Goal: Task Accomplishment & Management: Use online tool/utility

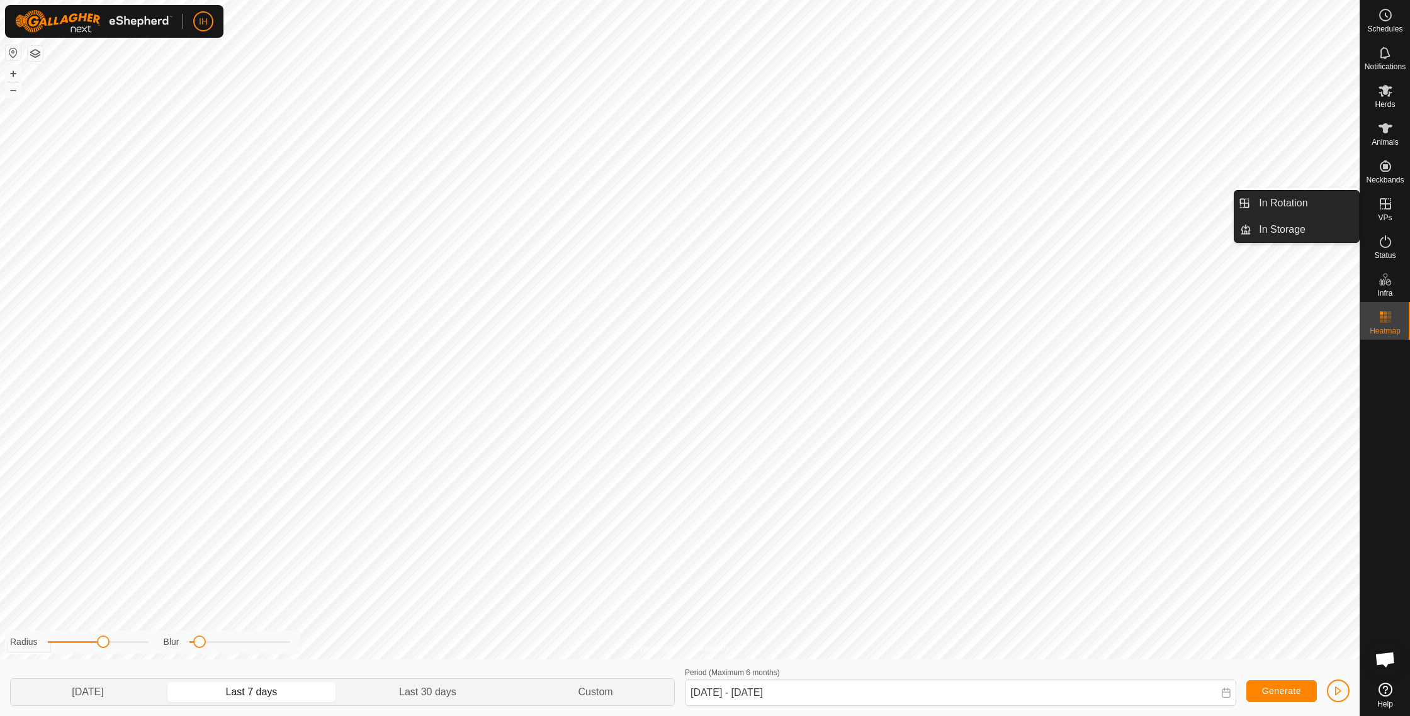
click at [1388, 218] on span "VPs" at bounding box center [1384, 218] width 14 height 8
click at [1274, 211] on link "In Rotation" at bounding box center [1305, 203] width 108 height 25
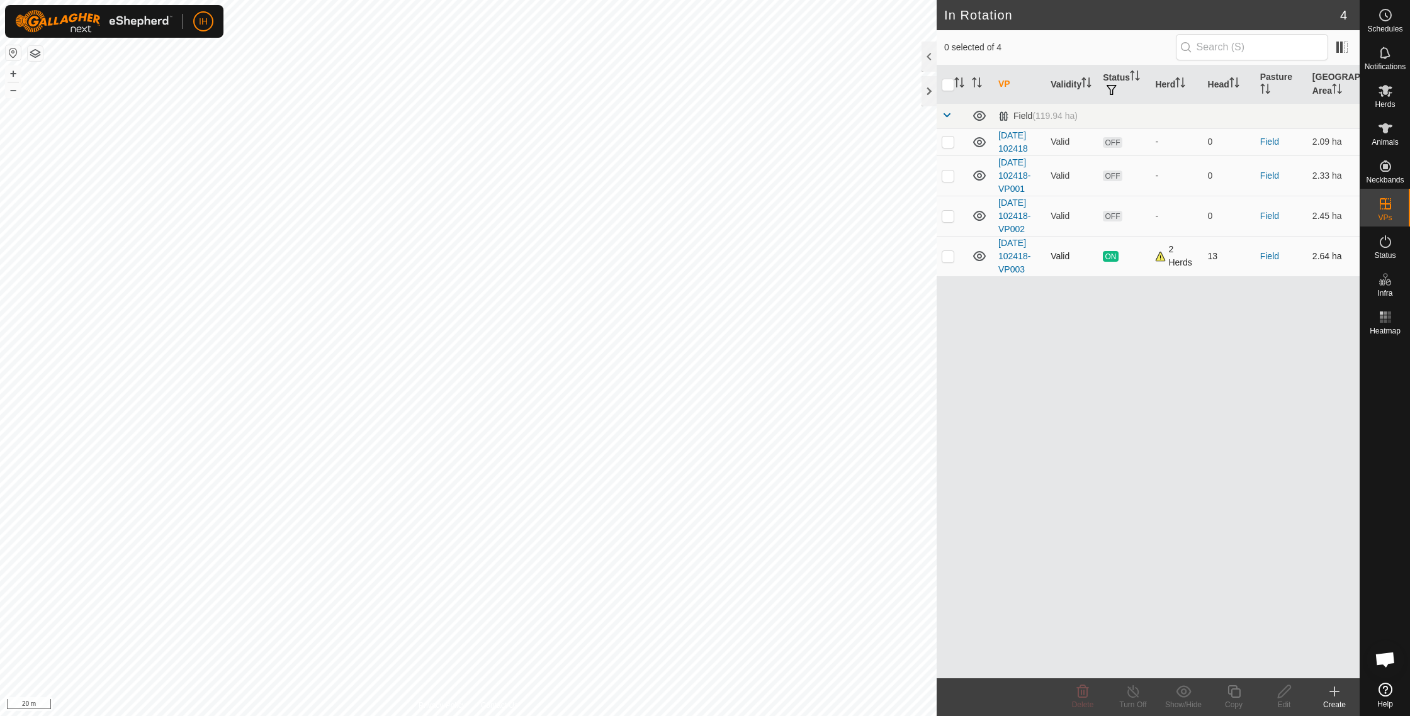
checkbox input "true"
click at [1236, 691] on icon at bounding box center [1234, 691] width 16 height 15
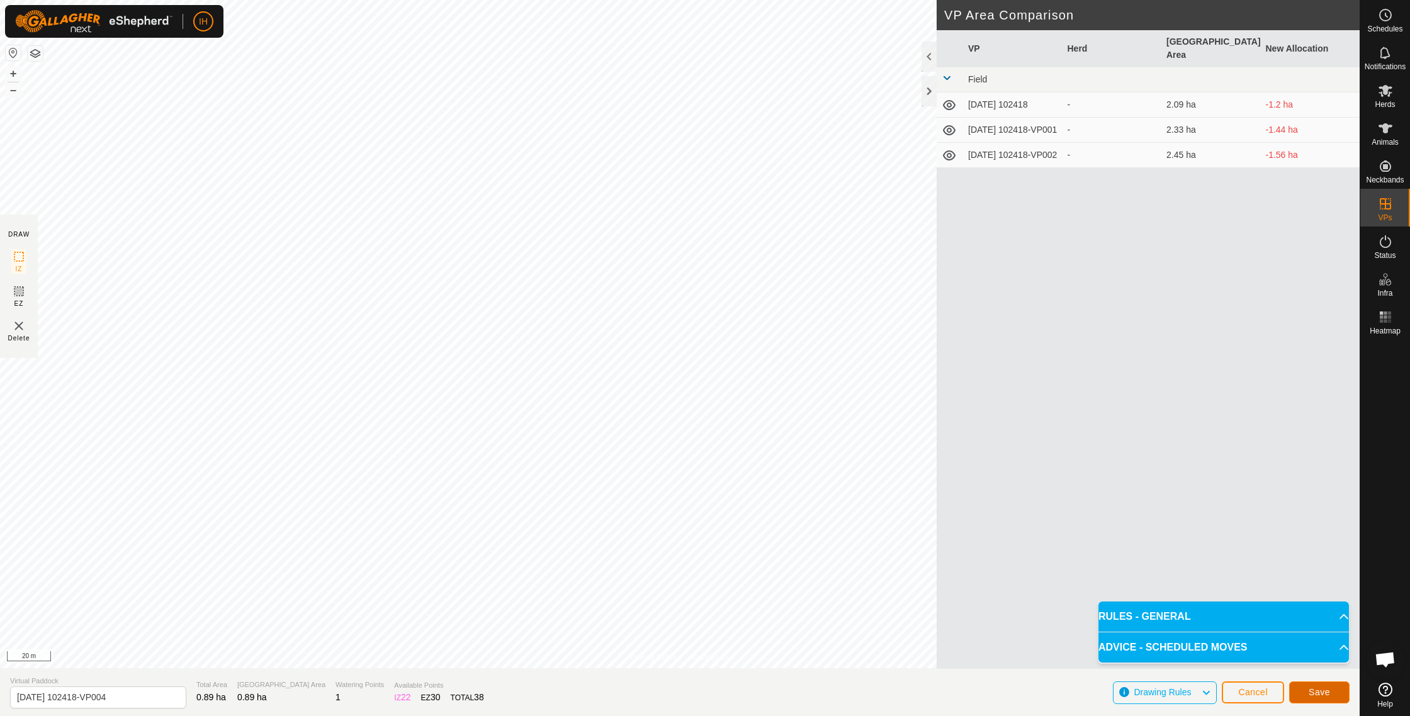
click at [1317, 694] on span "Save" at bounding box center [1318, 692] width 21 height 10
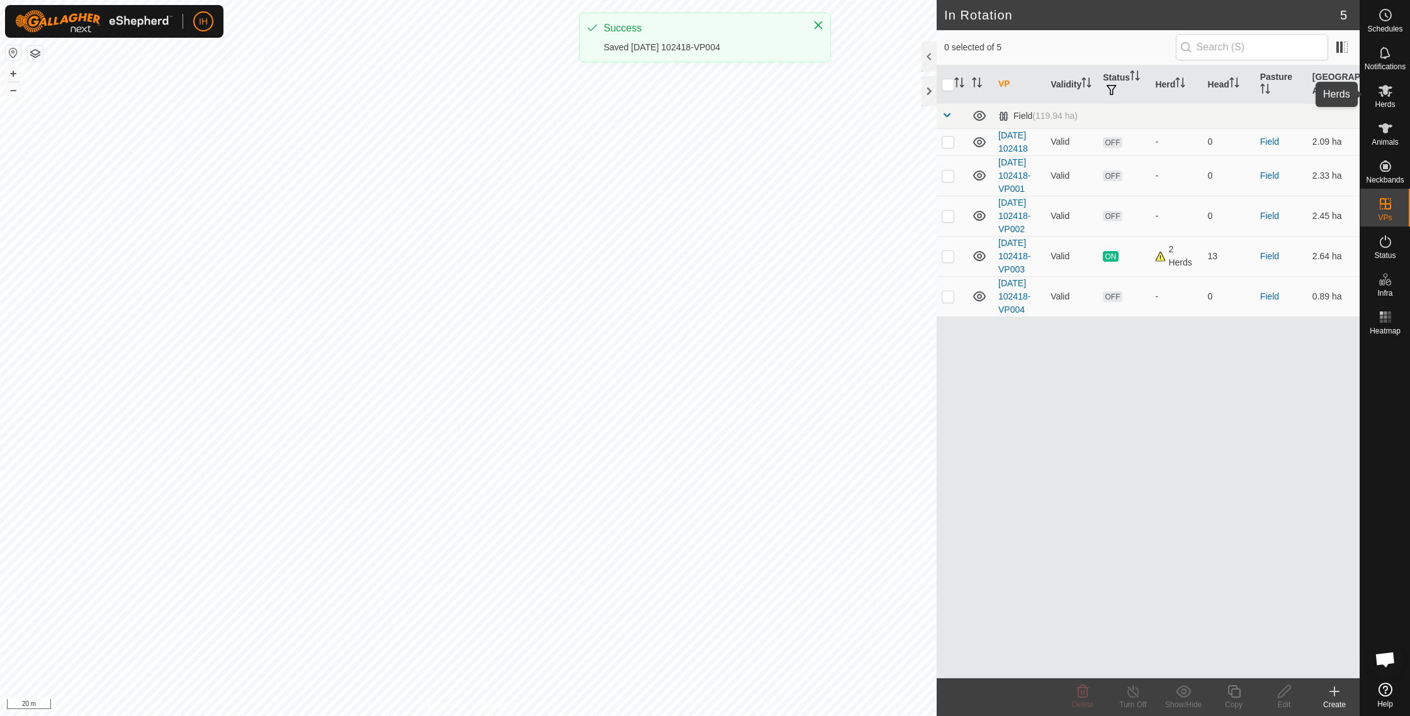
click at [1392, 97] on es-mob-svg-icon at bounding box center [1385, 91] width 23 height 20
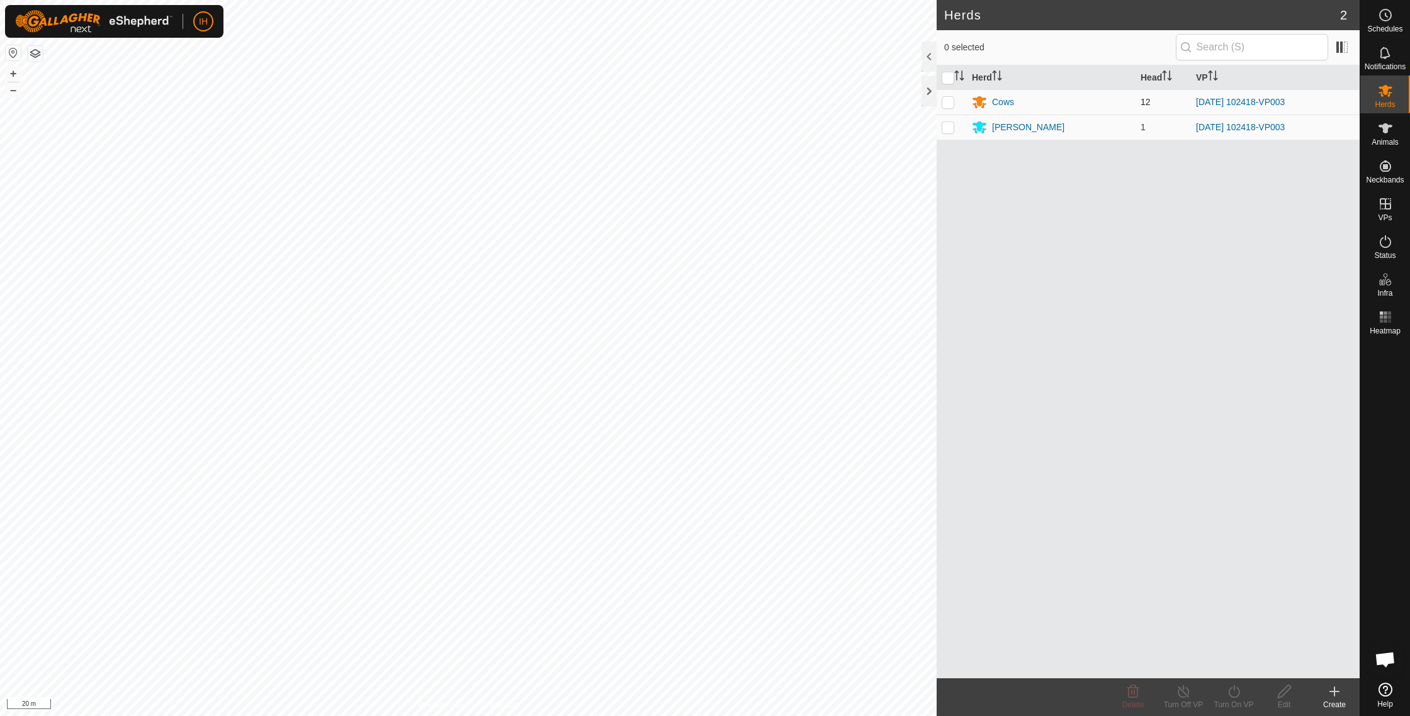
drag, startPoint x: 947, startPoint y: 98, endPoint x: 948, endPoint y: 112, distance: 13.9
click at [947, 99] on p-checkbox at bounding box center [947, 102] width 13 height 10
checkbox input "true"
drag, startPoint x: 948, startPoint y: 129, endPoint x: 950, endPoint y: 138, distance: 9.6
click at [948, 130] on p-checkbox at bounding box center [947, 127] width 13 height 10
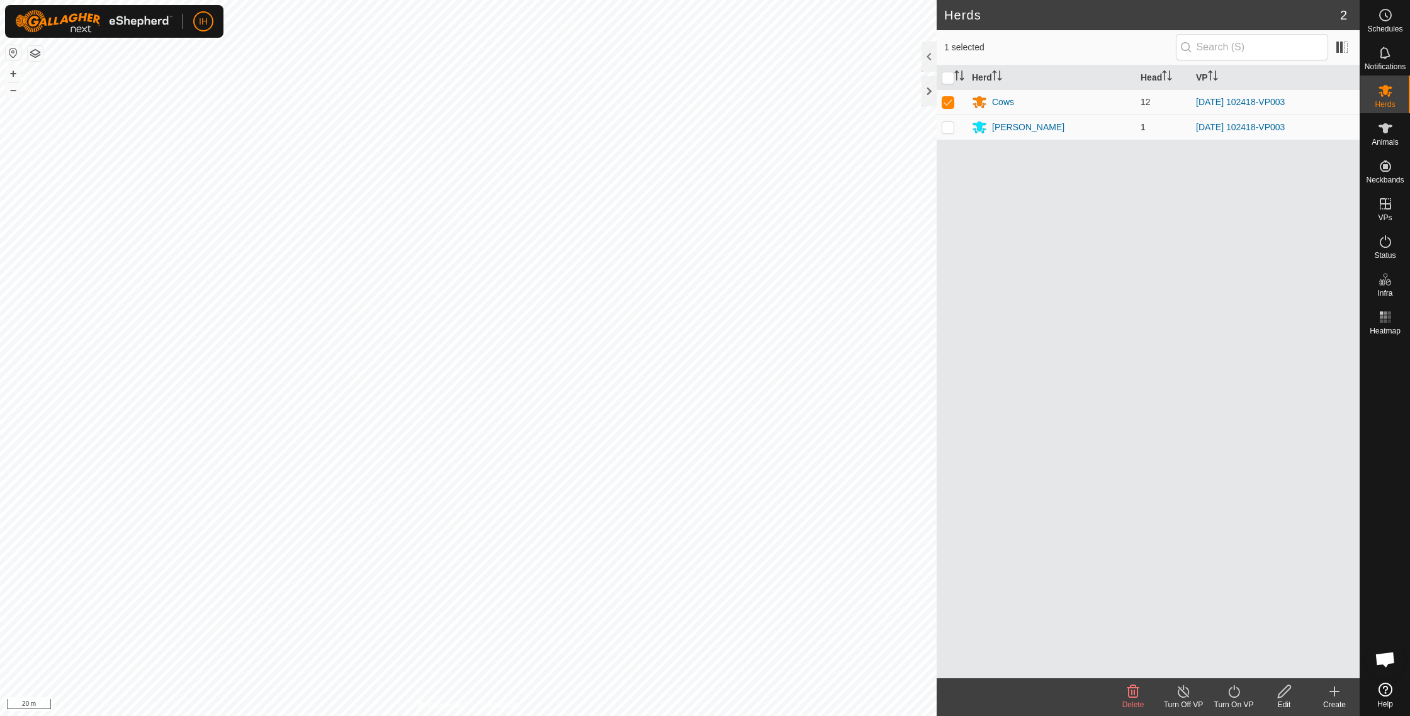
checkbox input "true"
click at [1230, 693] on icon at bounding box center [1234, 691] width 16 height 15
click at [1231, 670] on link "Now" at bounding box center [1271, 663] width 125 height 25
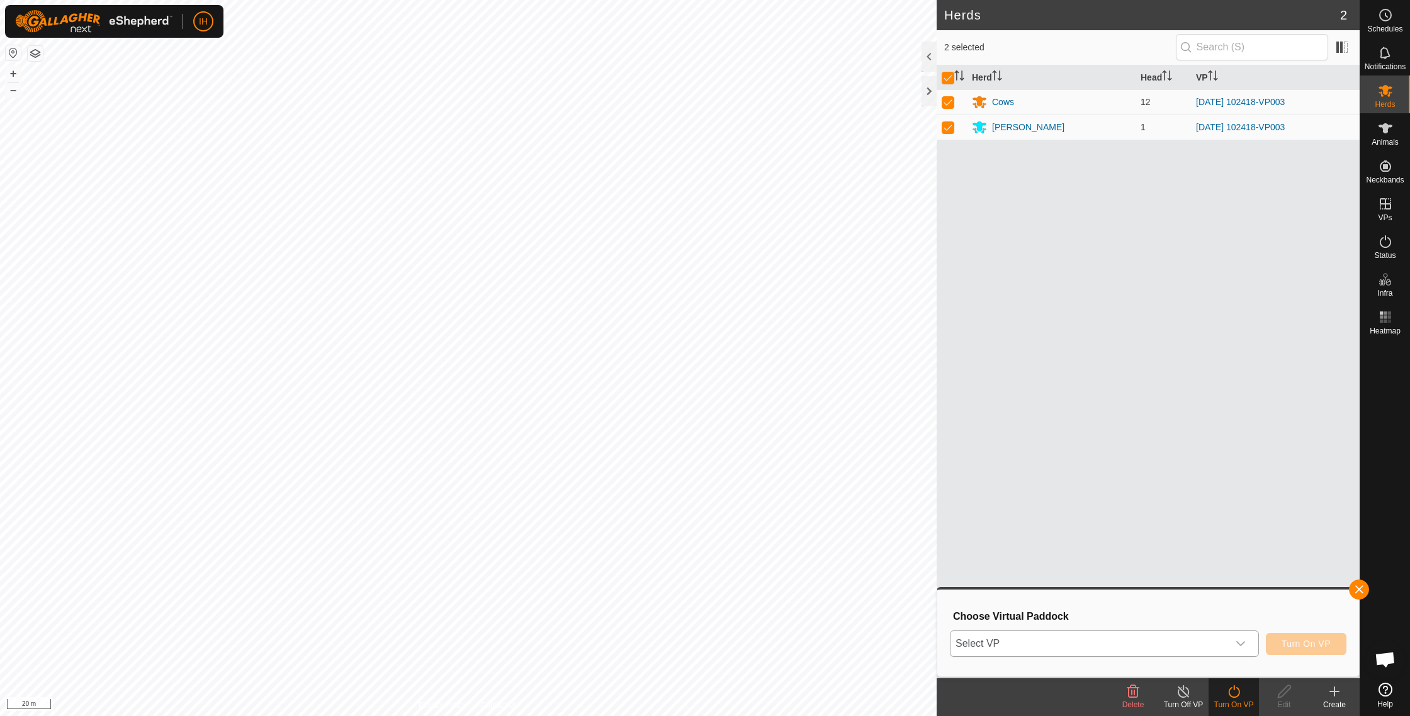
click at [1172, 639] on span "Select VP" at bounding box center [1089, 643] width 278 height 25
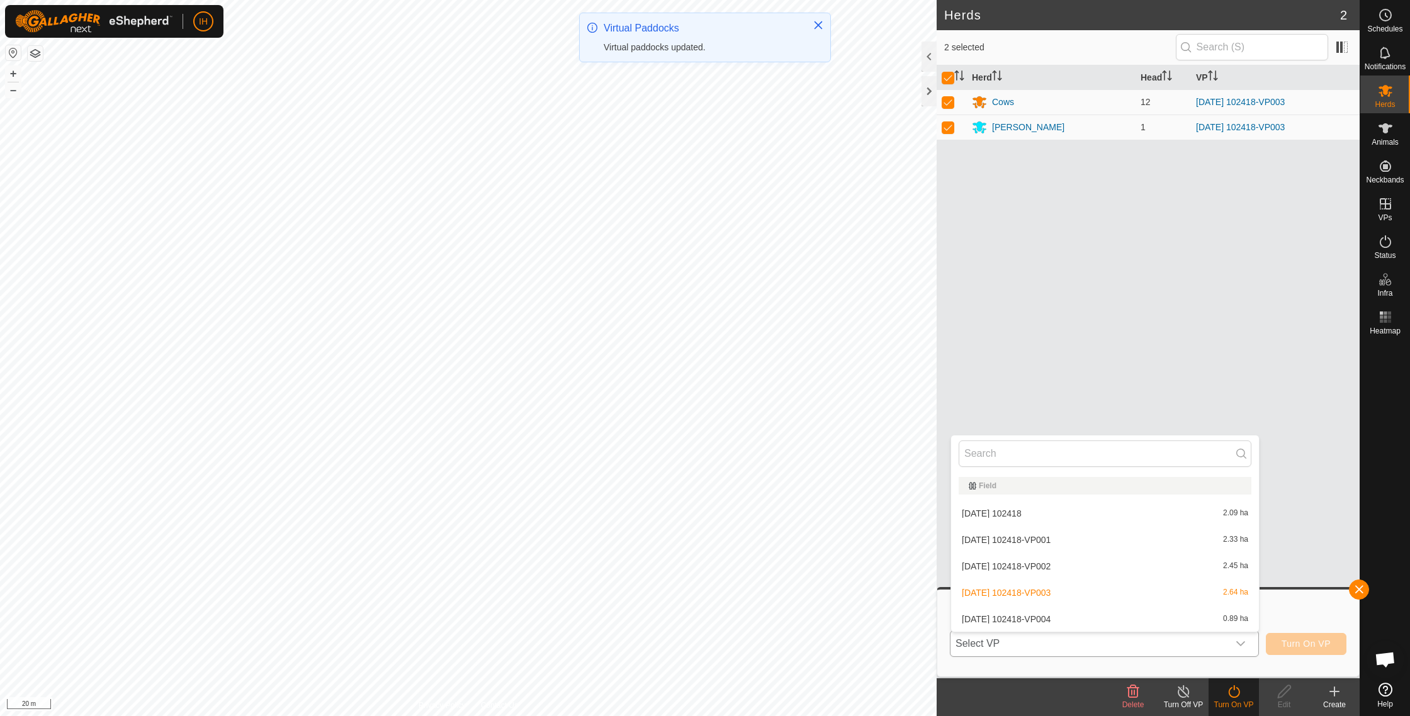
click at [1167, 619] on li "[DATE] 102418-VP004 0.89 ha" at bounding box center [1105, 619] width 308 height 25
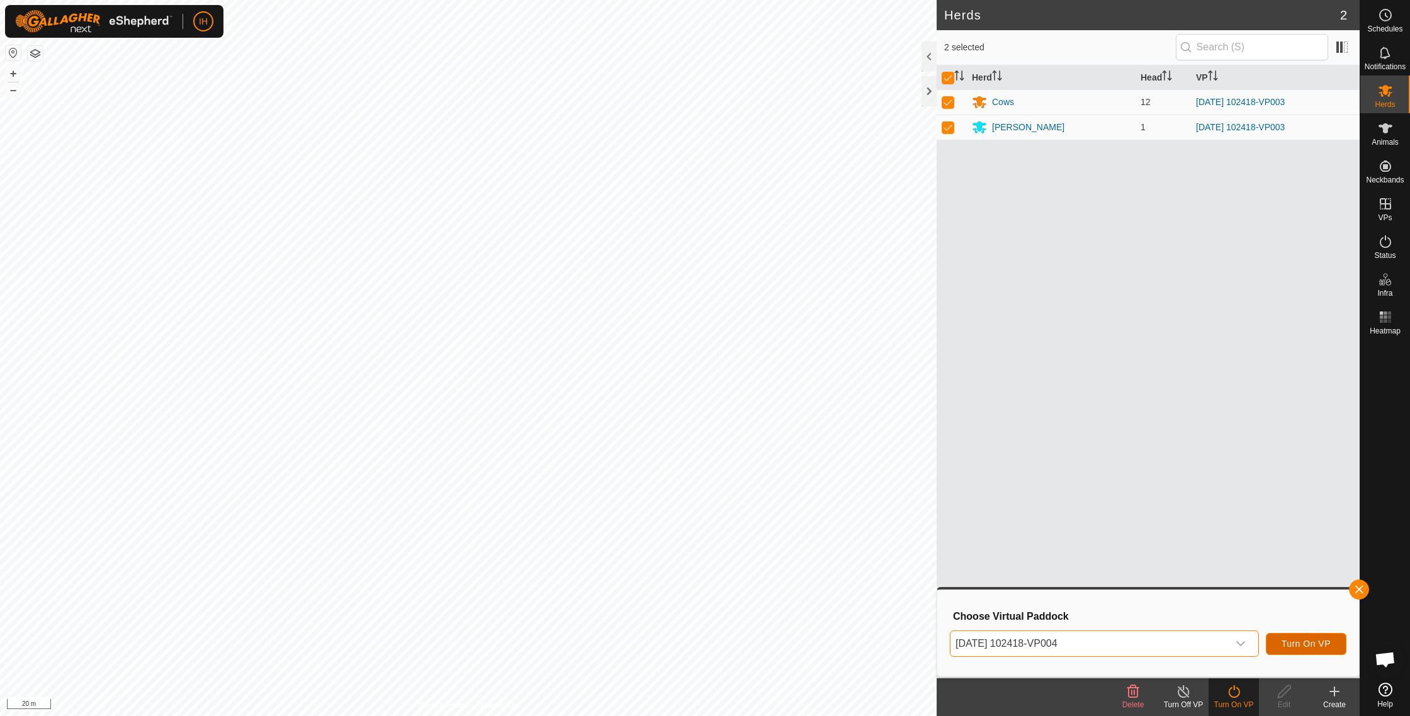
click at [1291, 644] on span "Turn On VP" at bounding box center [1305, 644] width 49 height 10
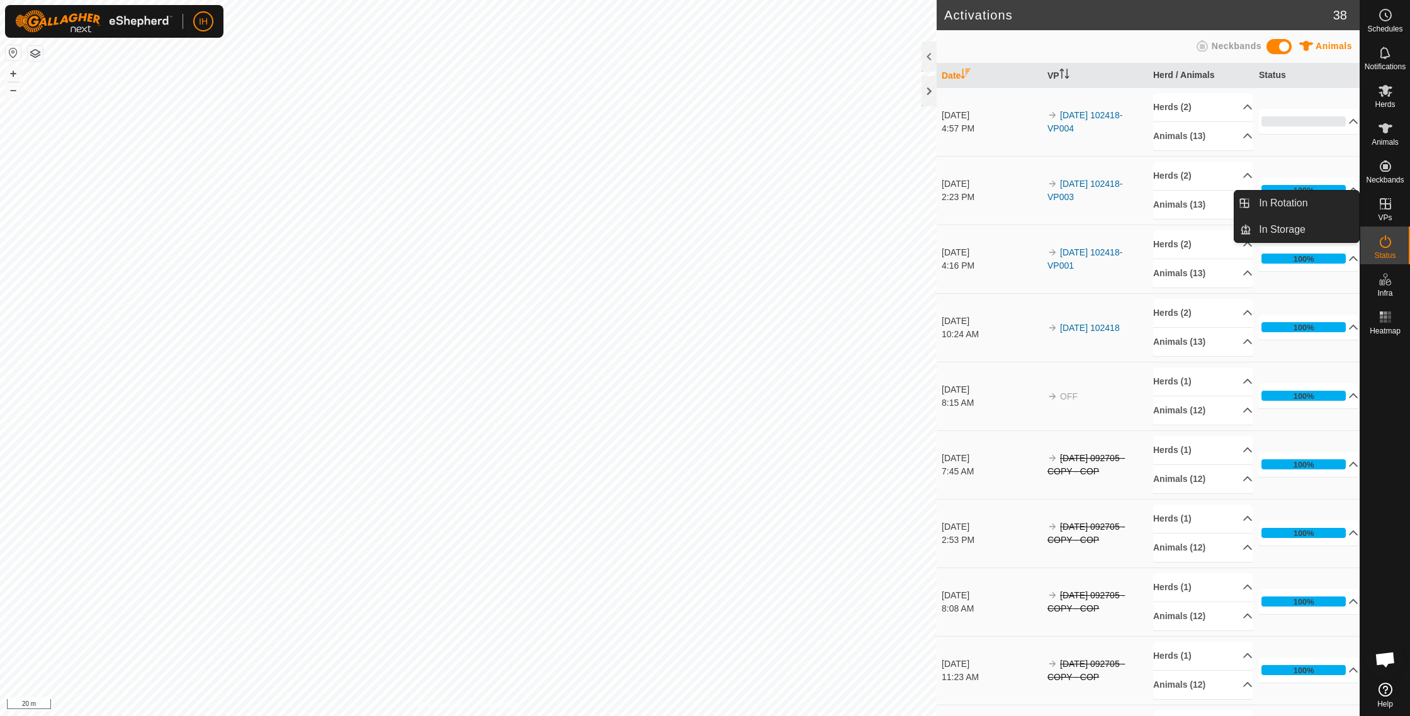
click at [1381, 204] on icon at bounding box center [1384, 203] width 11 height 11
click at [1308, 202] on link "In Rotation" at bounding box center [1305, 203] width 108 height 25
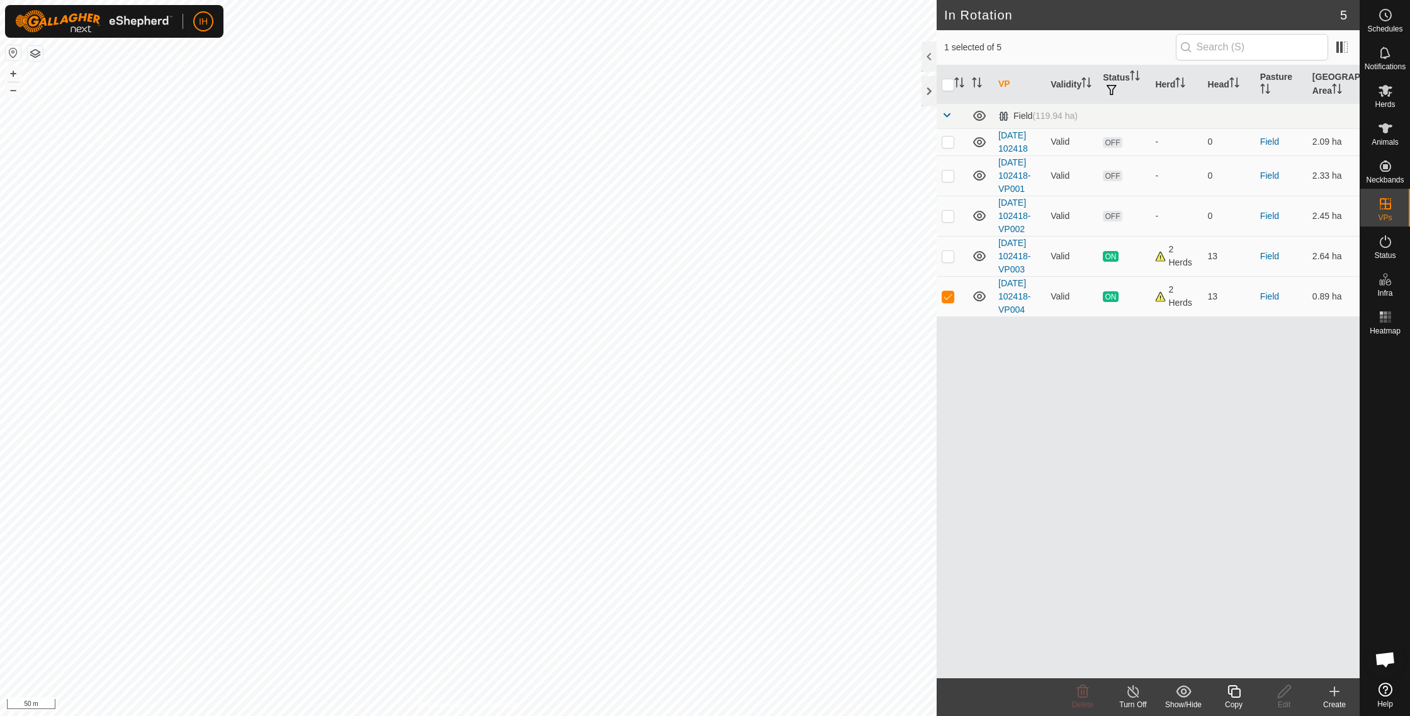
click at [1334, 696] on icon at bounding box center [1334, 691] width 0 height 9
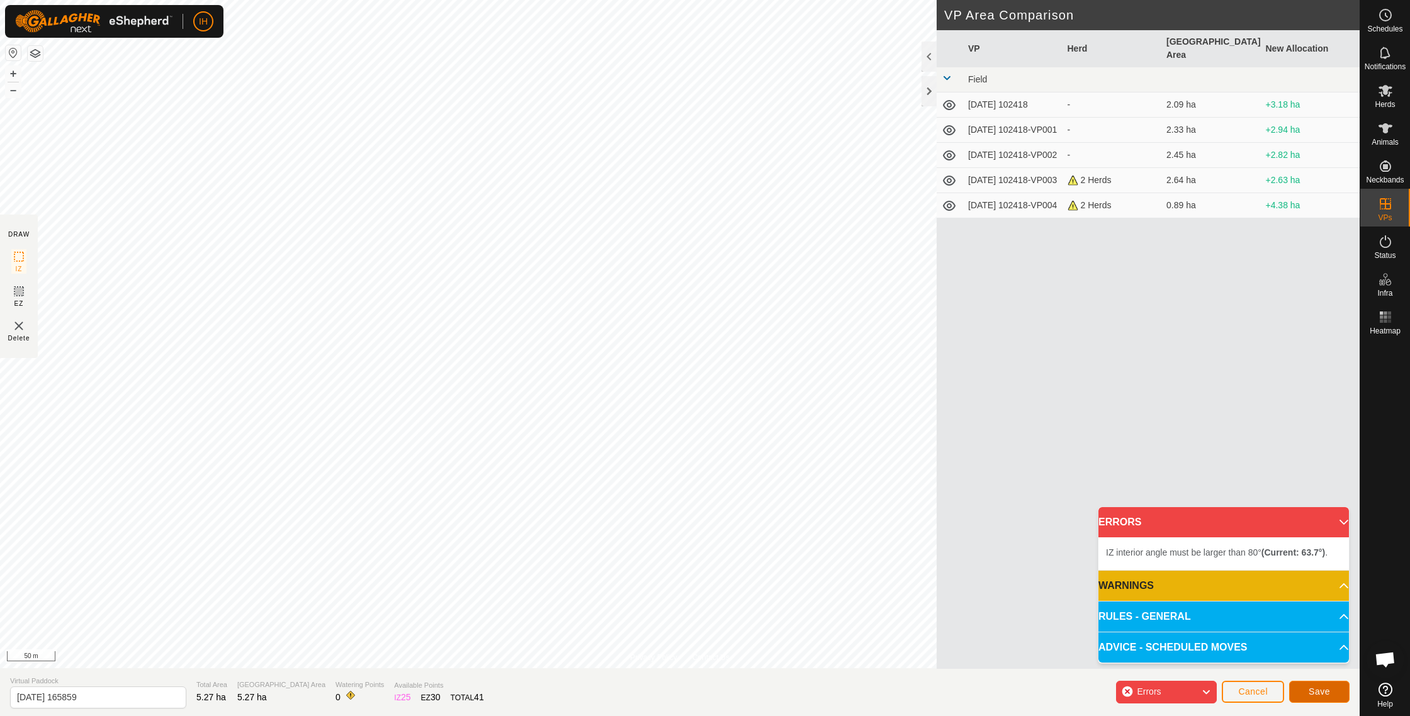
click at [1319, 696] on span "Save" at bounding box center [1318, 692] width 21 height 10
